Goal: Task Accomplishment & Management: Manage account settings

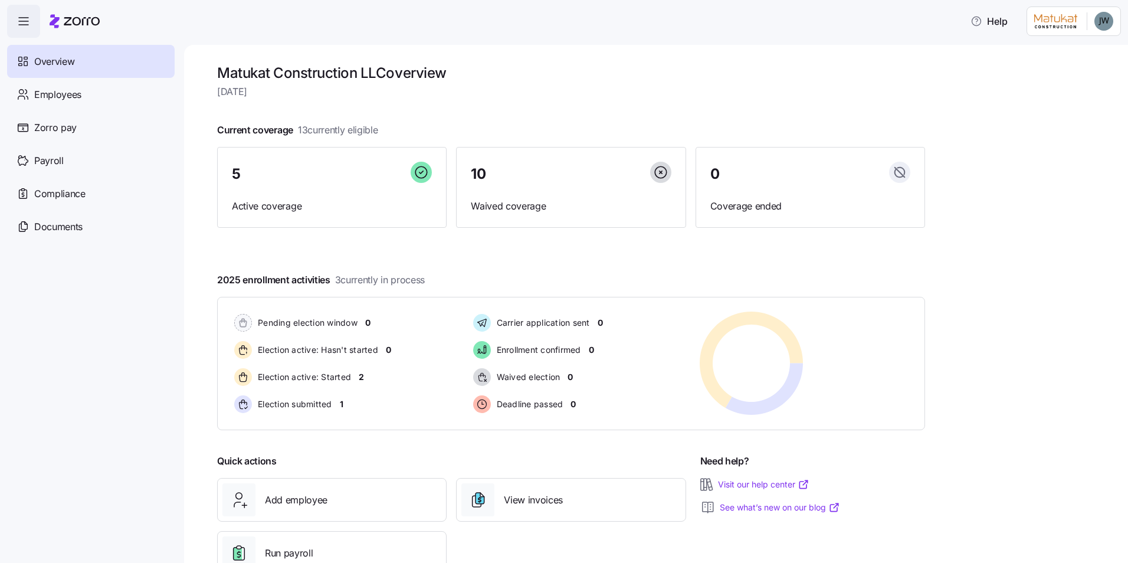
click at [1104, 22] on html "Help Overview Employees Zorro pay Payroll Compliance Documents Matukat Construc…" at bounding box center [564, 278] width 1128 height 556
click at [678, 50] on html "Help Overview Employees Zorro pay Payroll Compliance Documents Matukat Construc…" at bounding box center [564, 278] width 1128 height 556
click at [30, 10] on span "button" at bounding box center [24, 21] width 32 height 32
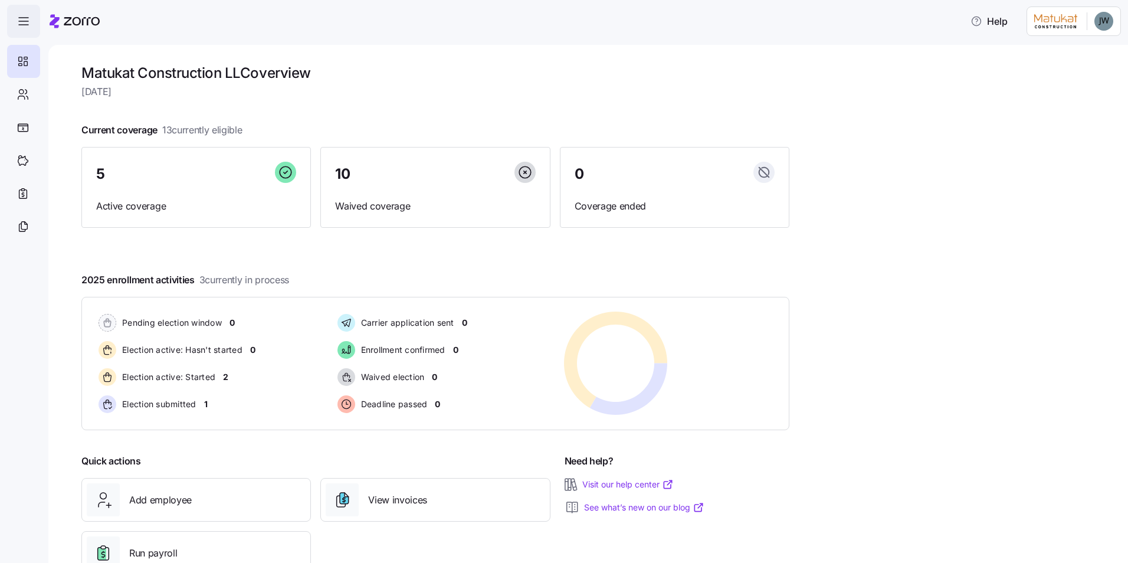
click at [29, 10] on span "button" at bounding box center [24, 21] width 32 height 32
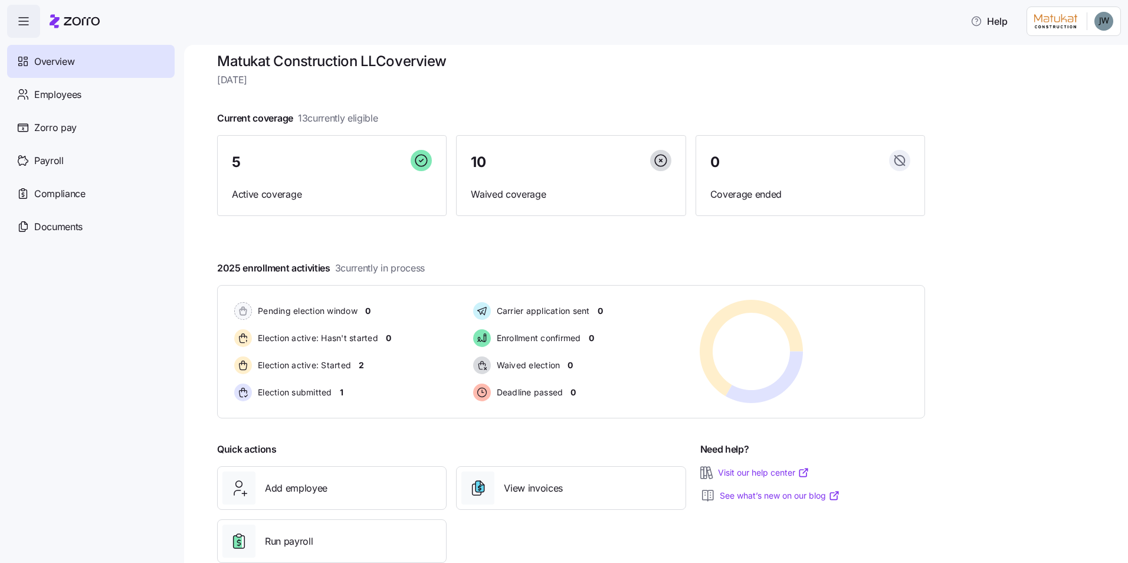
scroll to position [40, 0]
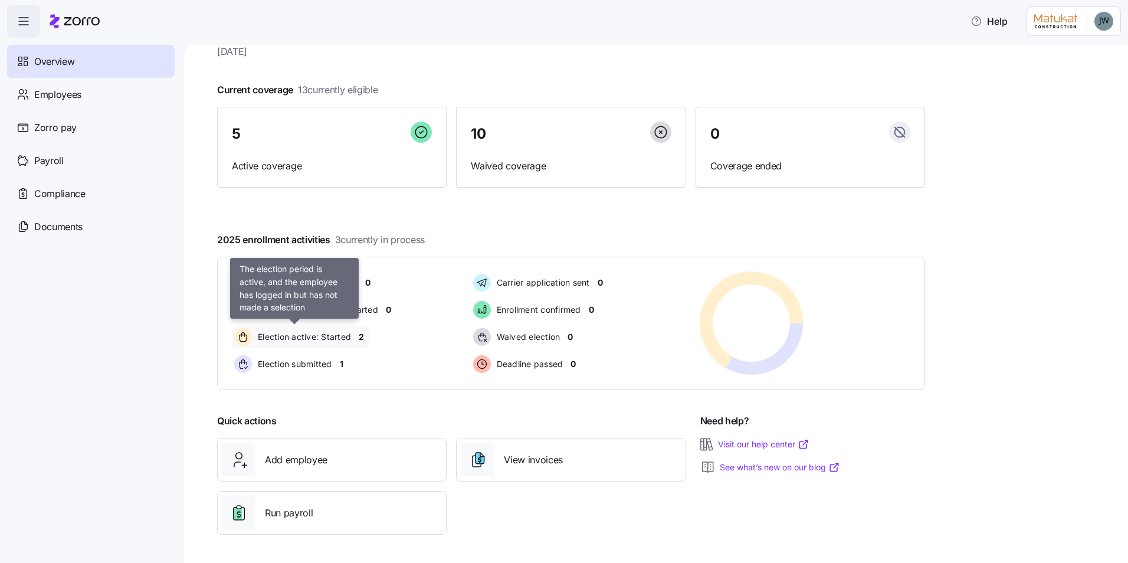
click at [347, 339] on span "Election active: Started" at bounding box center [302, 337] width 97 height 12
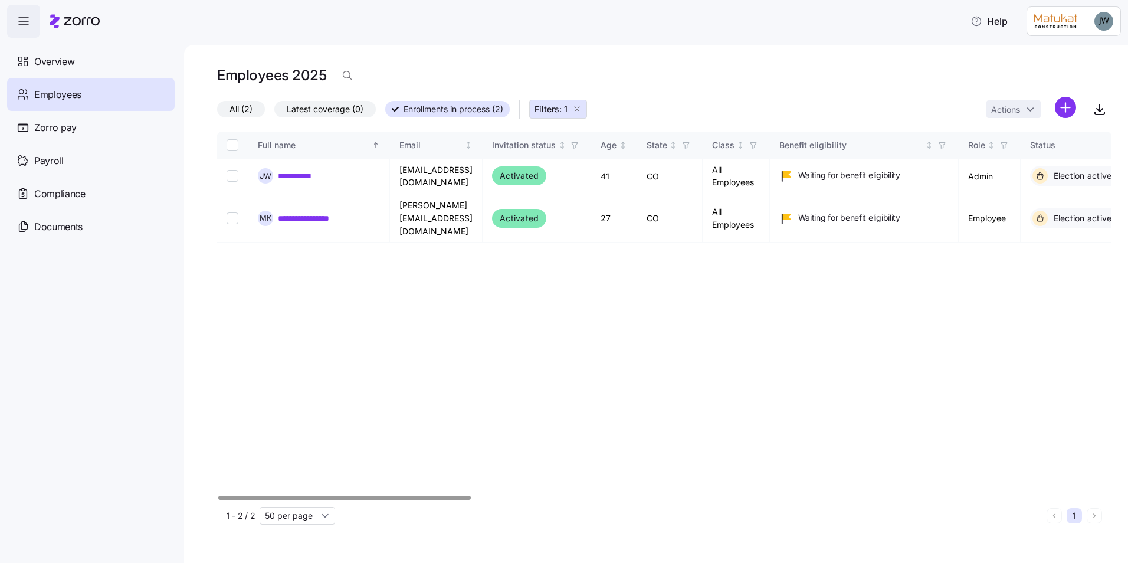
click at [405, 495] on div at bounding box center [344, 497] width 252 height 4
click at [51, 109] on div "Employees" at bounding box center [90, 94] width 167 height 33
click at [73, 65] on span "Overview" at bounding box center [54, 61] width 40 height 15
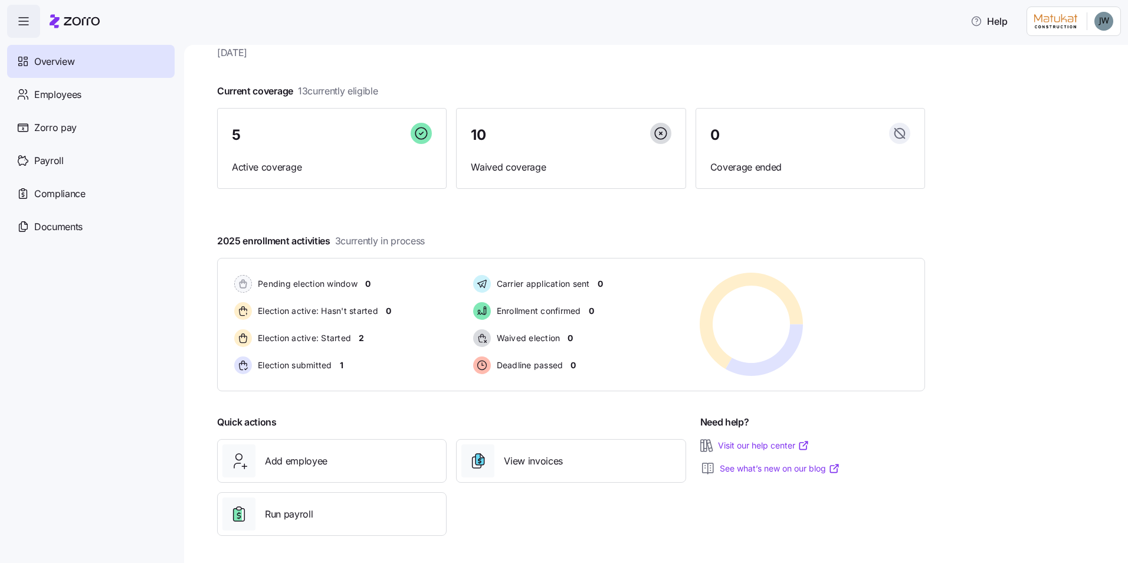
scroll to position [40, 0]
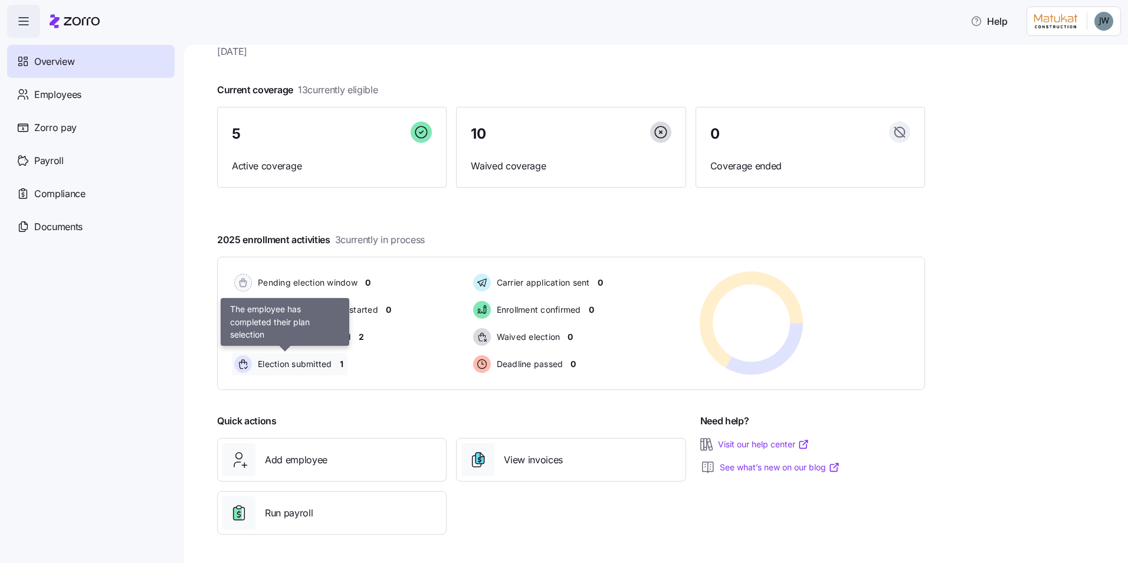
click at [324, 363] on span "Election submitted" at bounding box center [293, 364] width 78 height 12
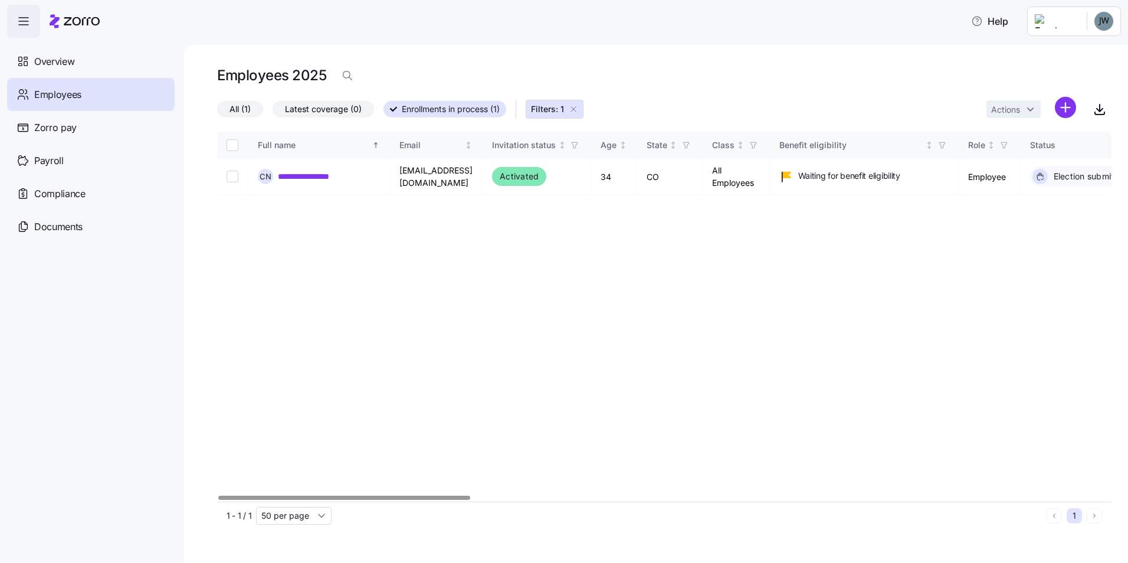
click at [357, 495] on div at bounding box center [343, 497] width 251 height 4
click at [75, 130] on span "Zorro pay" at bounding box center [55, 127] width 42 height 15
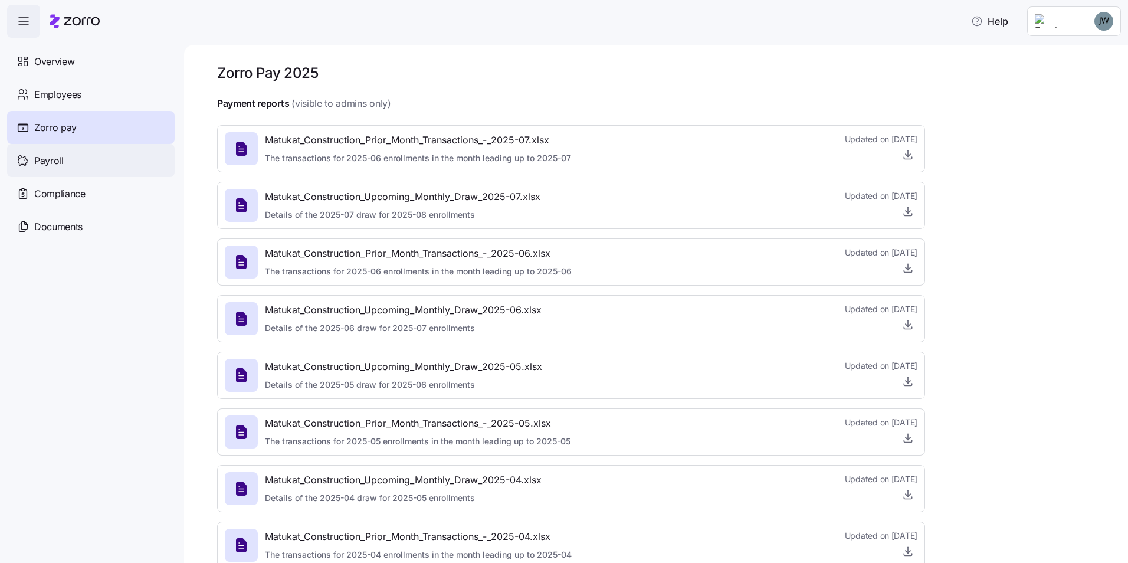
click at [64, 160] on div "Payroll" at bounding box center [90, 160] width 167 height 33
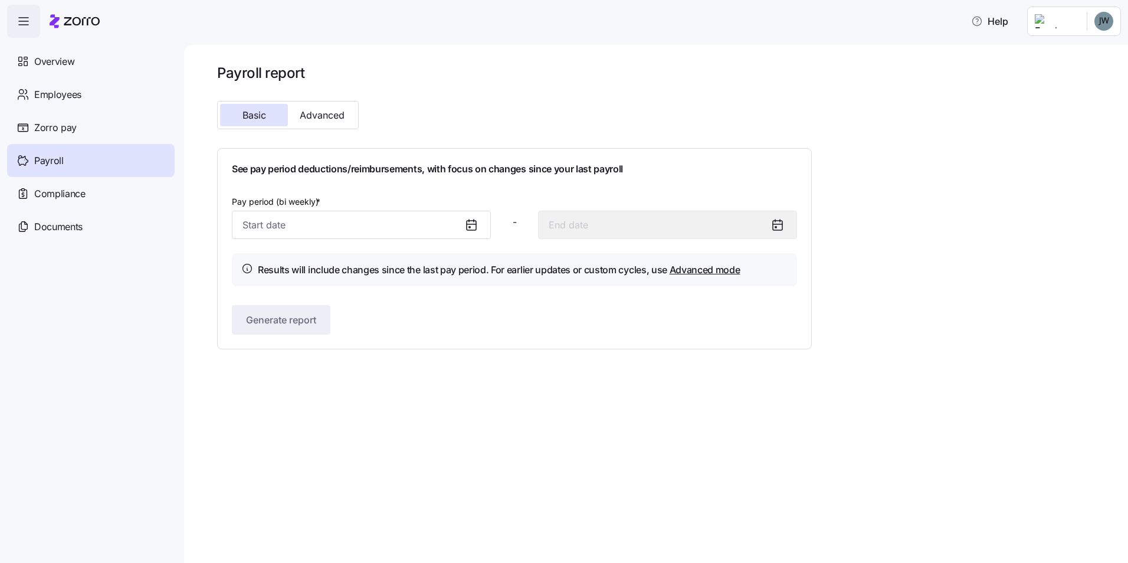
click at [21, 34] on span "button" at bounding box center [24, 21] width 32 height 32
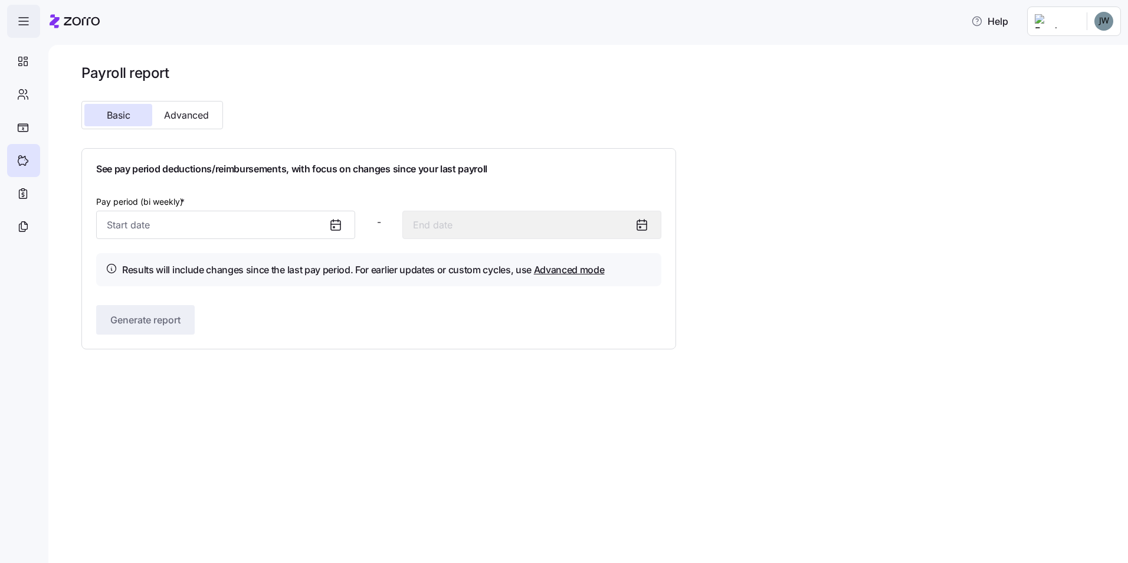
click at [20, 31] on span "button" at bounding box center [24, 21] width 32 height 32
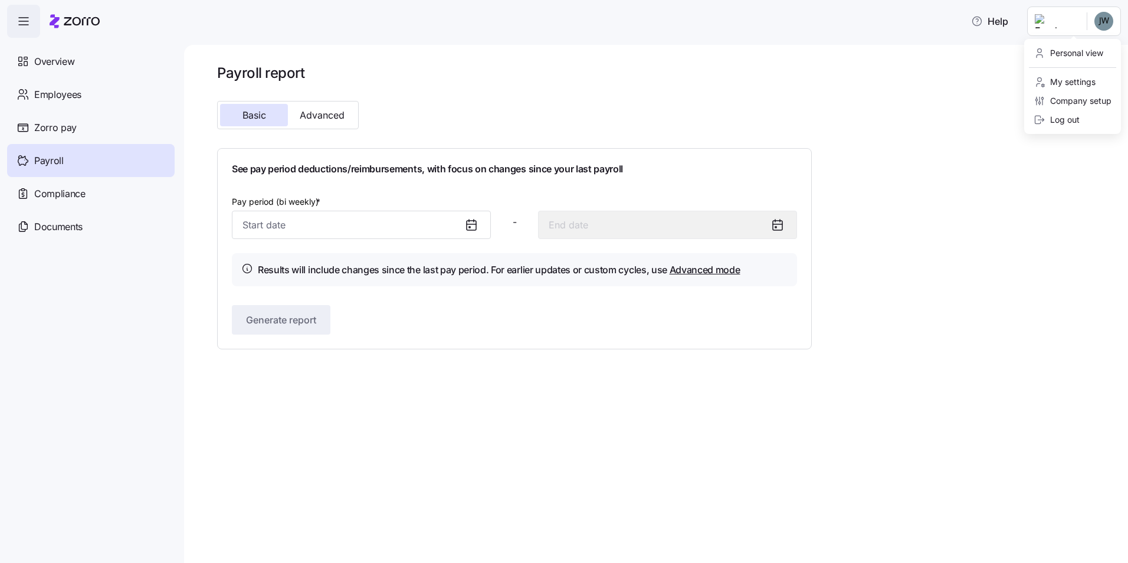
click at [1112, 23] on html "Help Overview Employees Zorro pay Payroll Compliance Documents Payroll report B…" at bounding box center [564, 278] width 1128 height 556
click at [1103, 56] on div "Personal view" at bounding box center [1068, 53] width 70 height 13
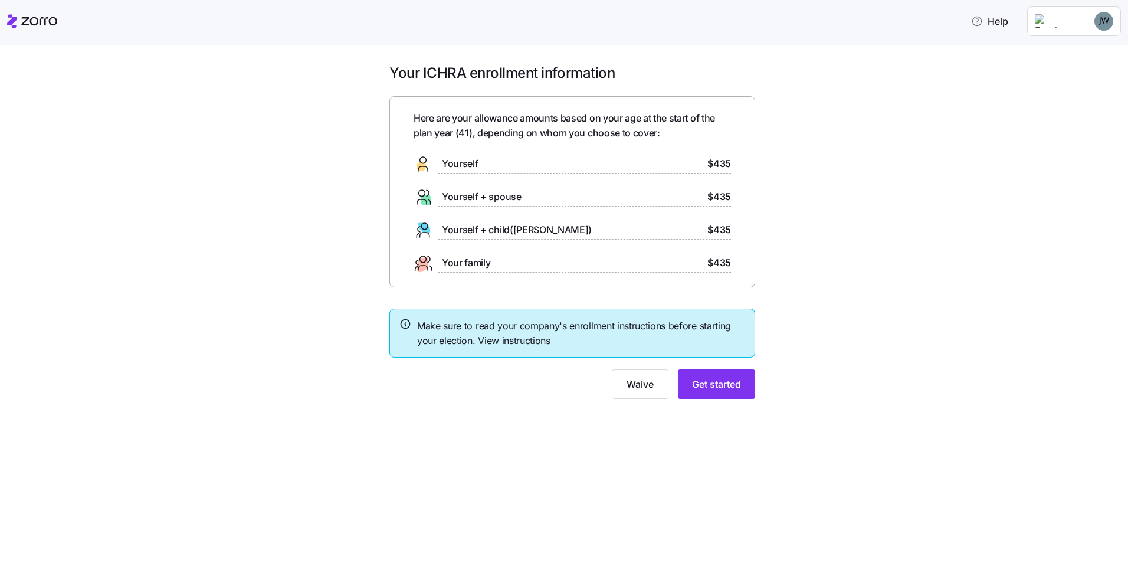
click at [889, 304] on div "Your ICHRA enrollment information Here are your allowance amounts based on your…" at bounding box center [572, 238] width 1078 height 349
drag, startPoint x: 799, startPoint y: 246, endPoint x: 779, endPoint y: 234, distance: 23.6
click at [800, 246] on div "Your ICHRA enrollment information Here are your allowance amounts based on your…" at bounding box center [572, 238] width 1078 height 349
click at [195, 191] on div "Your ICHRA enrollment information Here are your allowance amounts based on your…" at bounding box center [572, 238] width 1078 height 349
click at [149, 160] on div "Your ICHRA enrollment information Here are your allowance amounts based on your…" at bounding box center [572, 238] width 1078 height 349
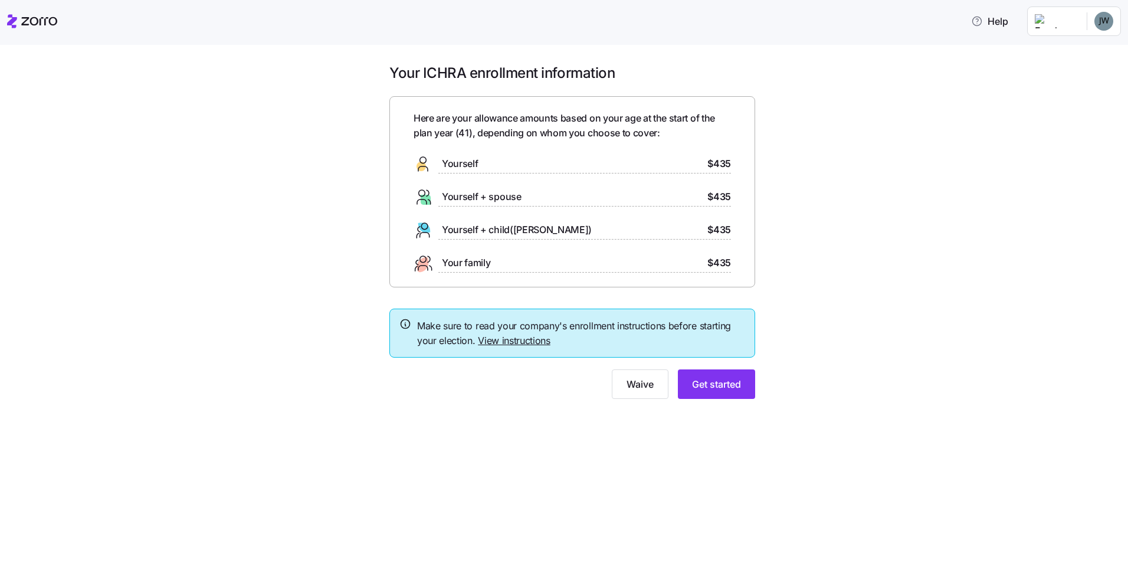
click at [1105, 20] on html "Help Your ICHRA enrollment information Here are your allowance amounts based on…" at bounding box center [564, 278] width 1128 height 556
click at [1080, 50] on div "Admin view" at bounding box center [1063, 53] width 61 height 13
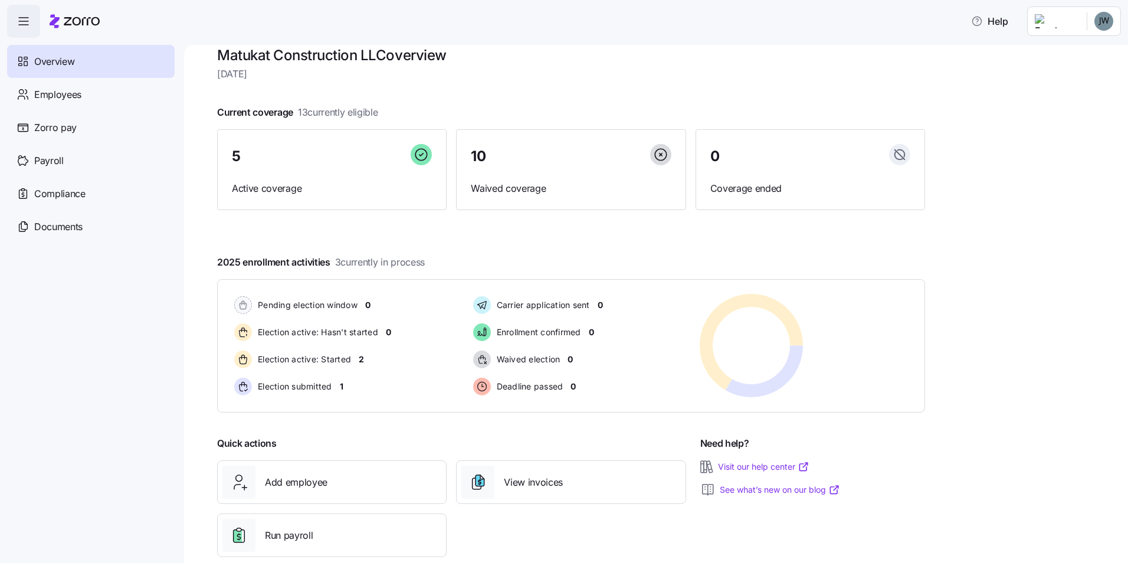
scroll to position [40, 0]
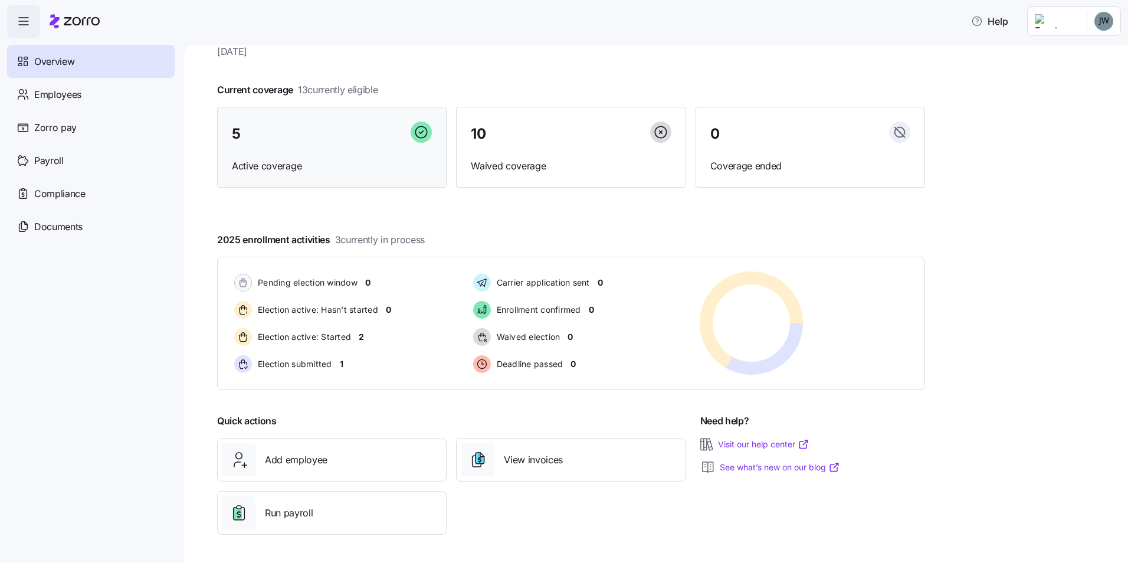
click at [320, 140] on div "5" at bounding box center [332, 133] width 200 height 25
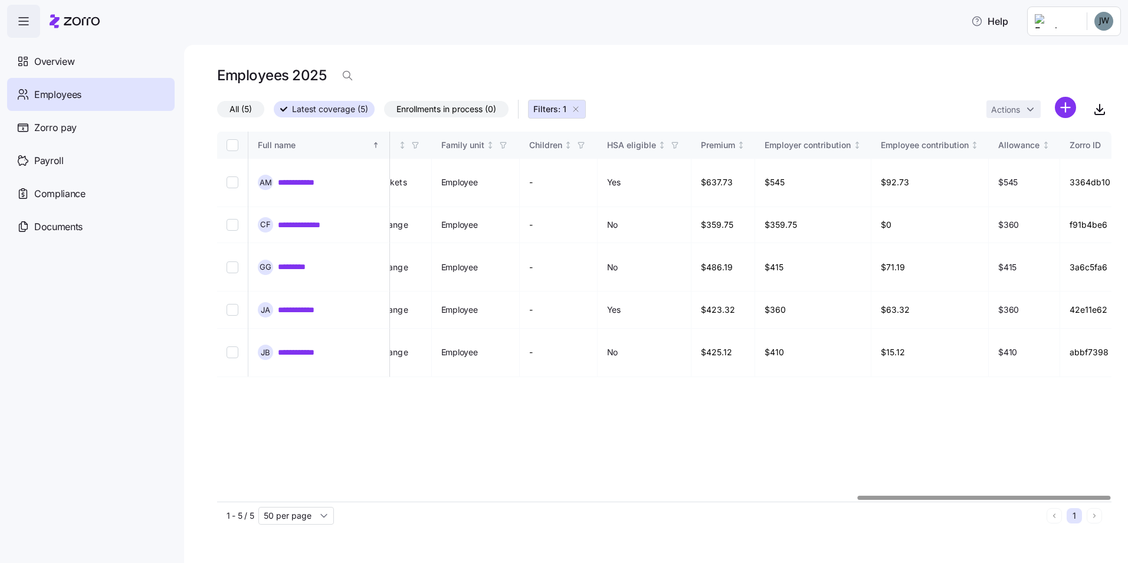
scroll to position [0, 2260]
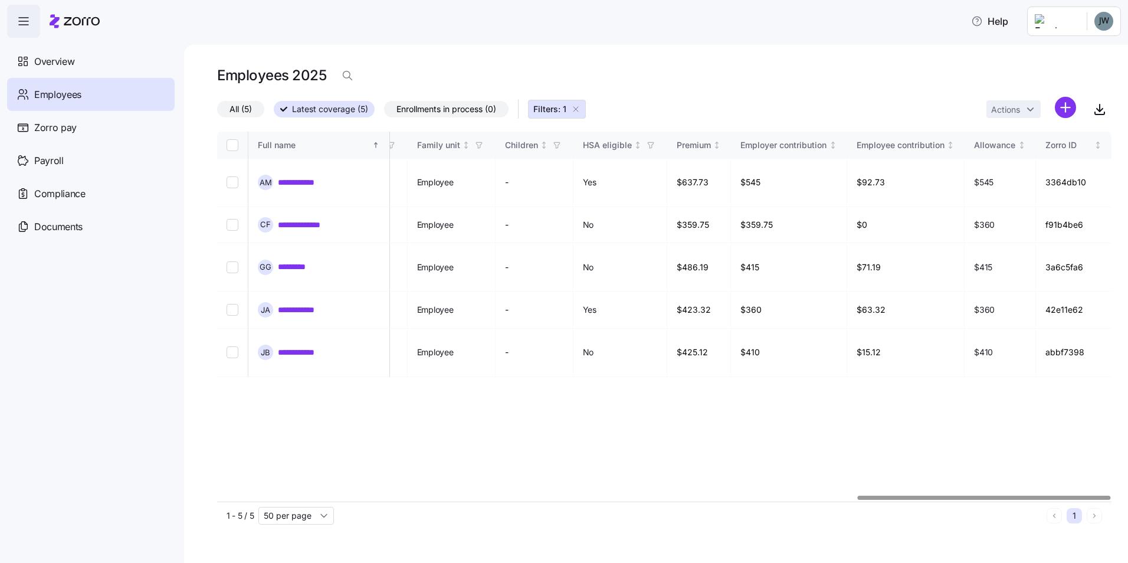
click at [1002, 498] on div at bounding box center [983, 497] width 253 height 4
click at [975, 499] on div at bounding box center [983, 497] width 253 height 4
click at [816, 445] on div "**********" at bounding box center [664, 317] width 894 height 370
click at [837, 435] on div "**********" at bounding box center [664, 317] width 894 height 370
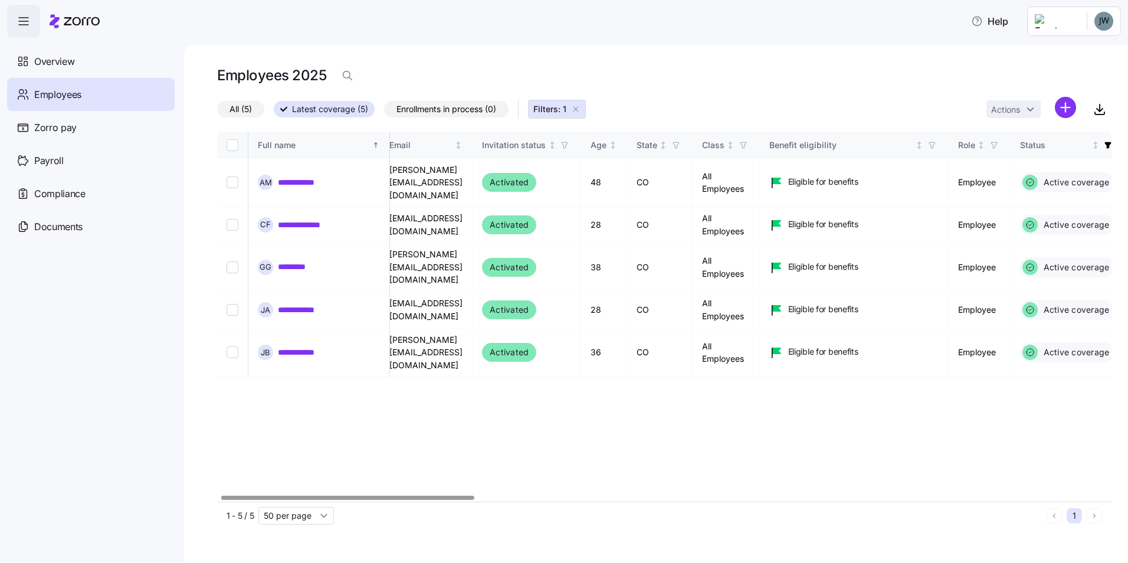
scroll to position [0, 0]
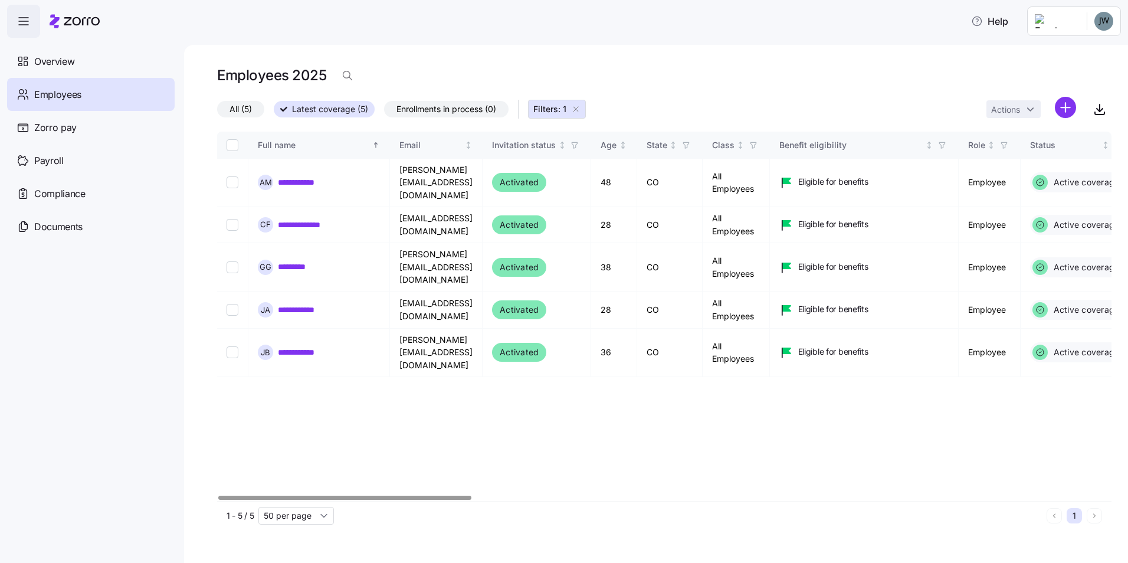
click at [227, 495] on div at bounding box center [344, 497] width 253 height 4
click at [76, 134] on div "Zorro pay" at bounding box center [90, 127] width 167 height 33
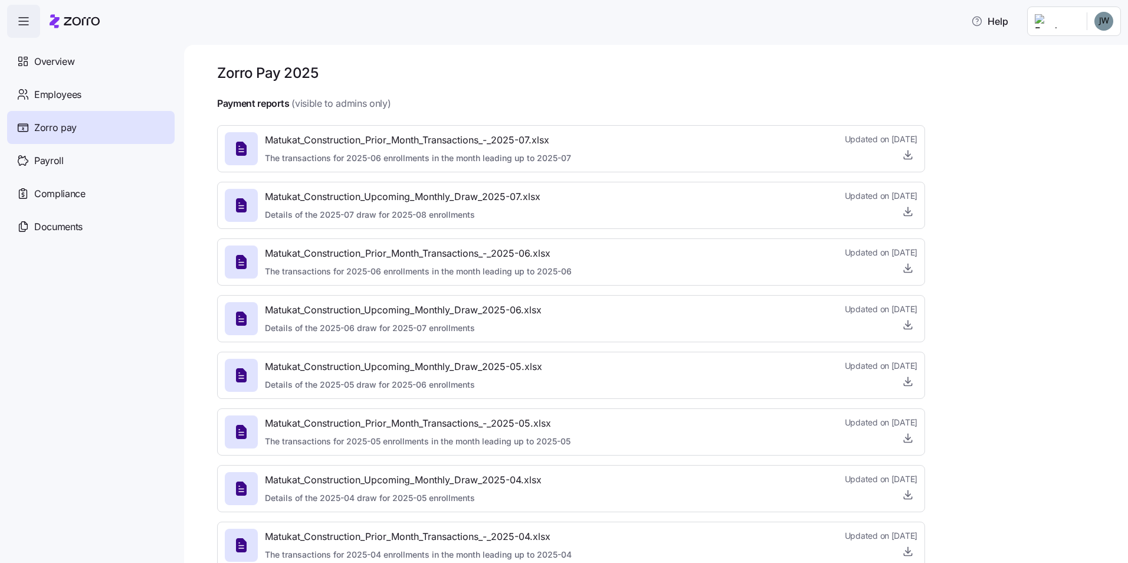
click at [235, 153] on icon at bounding box center [241, 148] width 19 height 19
click at [913, 157] on icon "button" at bounding box center [908, 155] width 12 height 12
click at [76, 103] on div "Employees" at bounding box center [90, 94] width 167 height 33
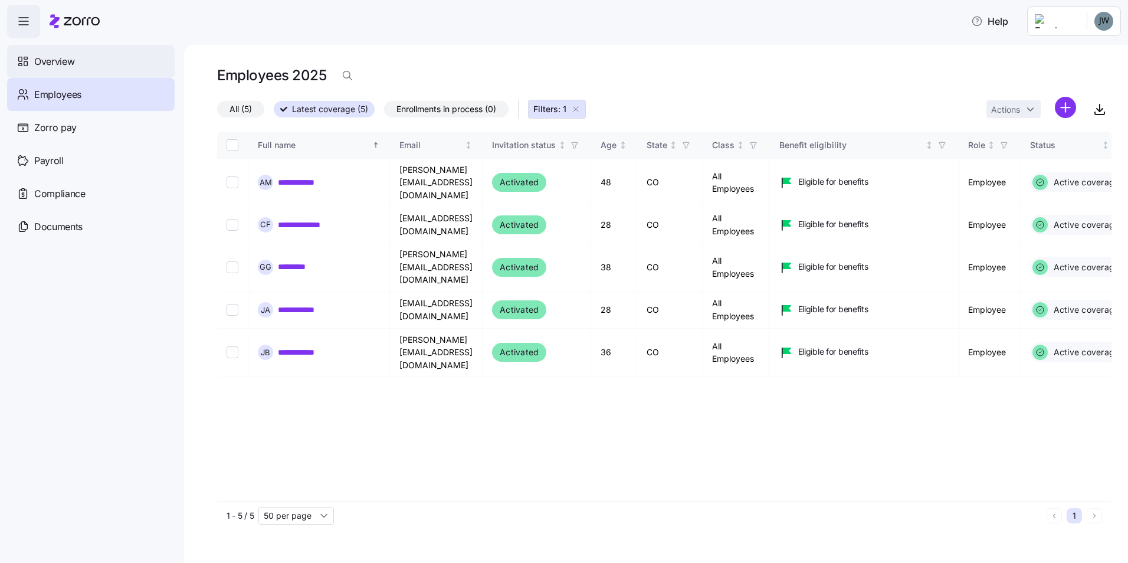
click at [103, 71] on div "Overview" at bounding box center [90, 61] width 167 height 33
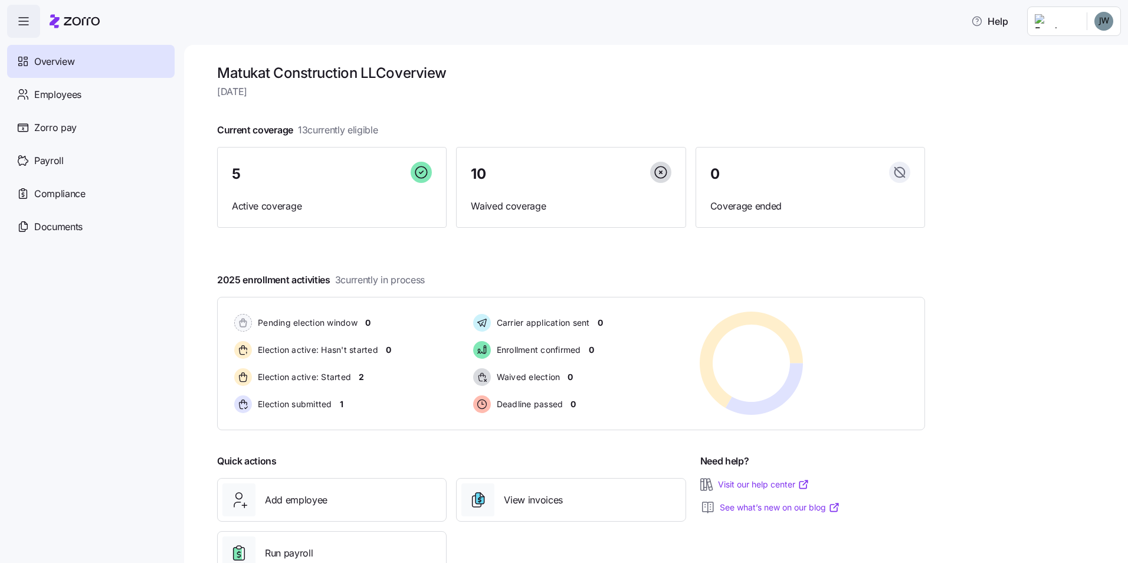
drag, startPoint x: 1063, startPoint y: 11, endPoint x: 711, endPoint y: 41, distance: 353.3
click at [711, 41] on main "Matukat Construction LLC overview Wednesday, August 13 Current coverage 13 curr…" at bounding box center [564, 278] width 1128 height 556
drag, startPoint x: 110, startPoint y: 331, endPoint x: 103, endPoint y: 326, distance: 8.5
click at [109, 331] on nav "Overview Employees Zorro pay Payroll Compliance Documents" at bounding box center [92, 300] width 184 height 525
